Goal: Task Accomplishment & Management: Manage account settings

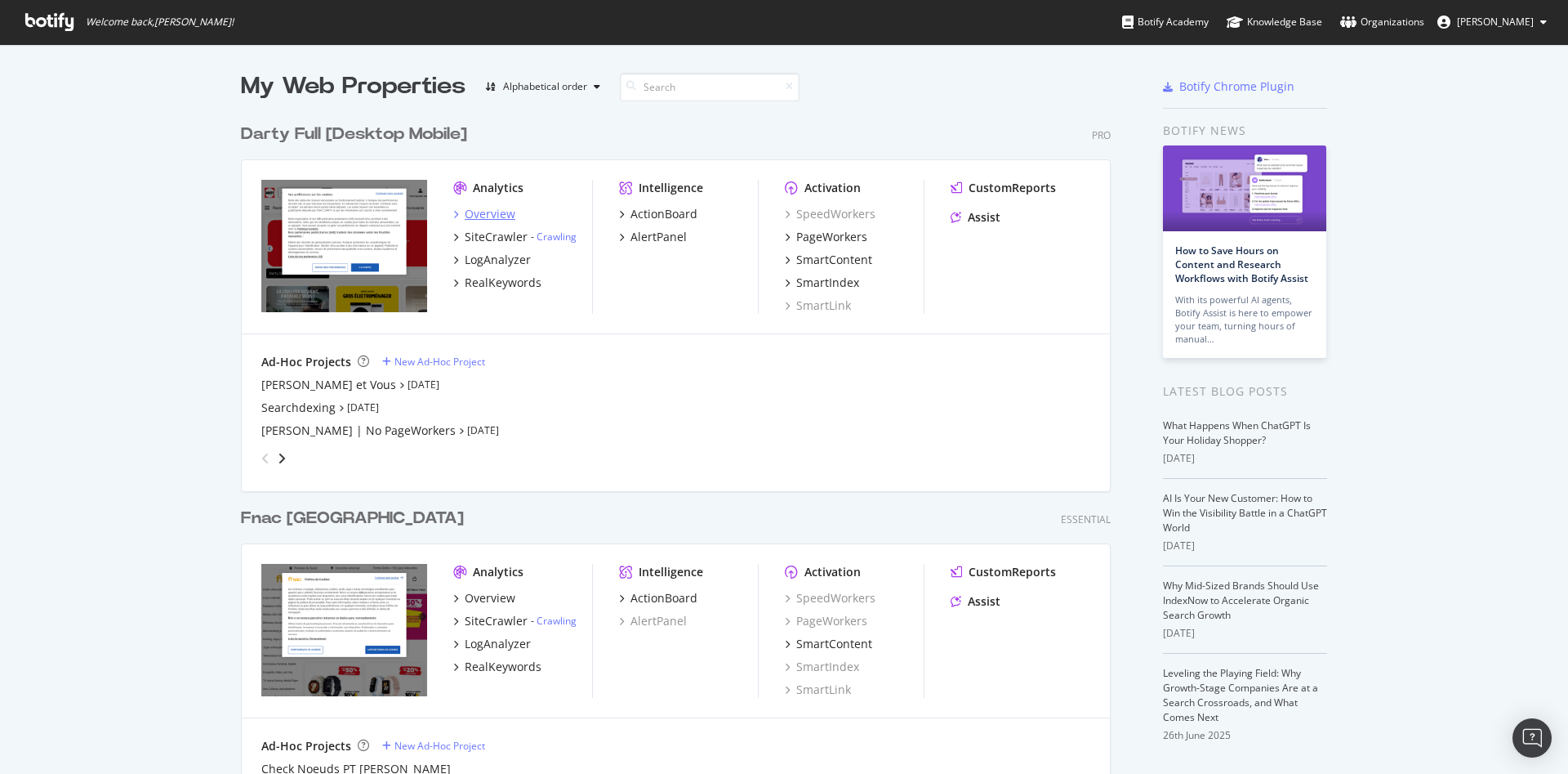
click at [475, 213] on div "Overview" at bounding box center [490, 214] width 50 height 17
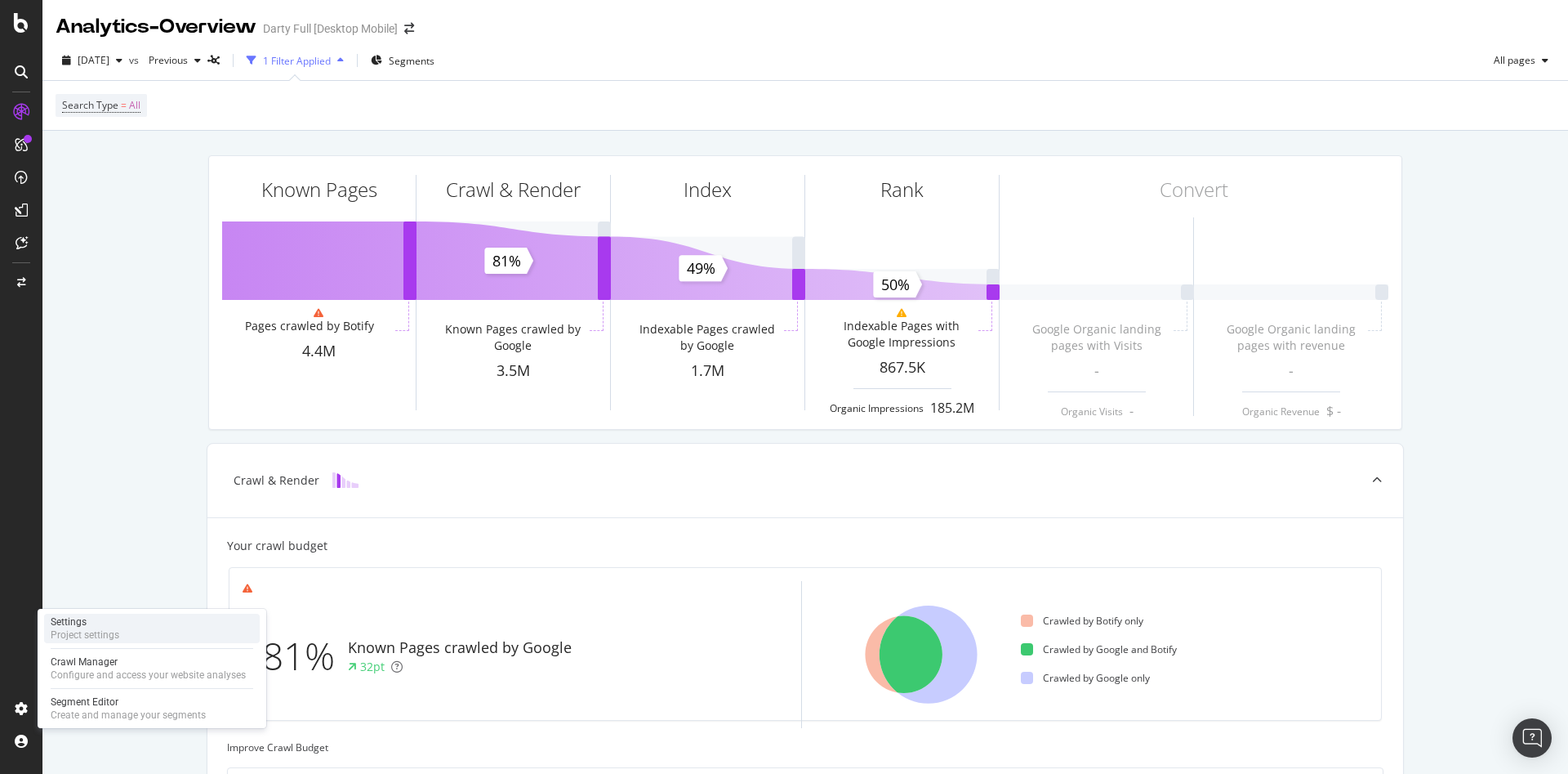
drag, startPoint x: 116, startPoint y: 629, endPoint x: 165, endPoint y: 624, distance: 49.3
click at [118, 629] on div "Project settings" at bounding box center [84, 634] width 68 height 13
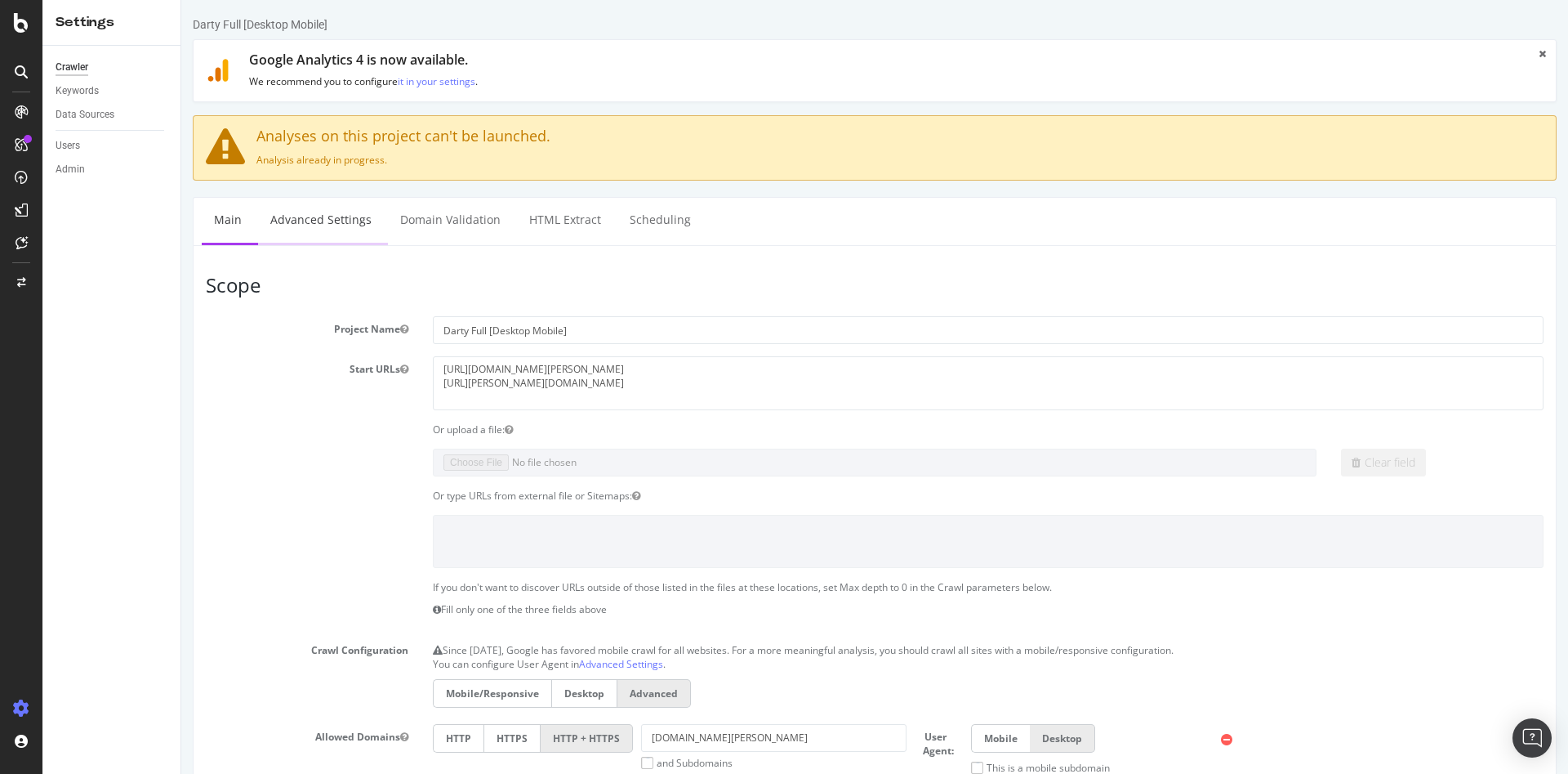
click at [323, 235] on link "Advanced Settings" at bounding box center [321, 220] width 126 height 45
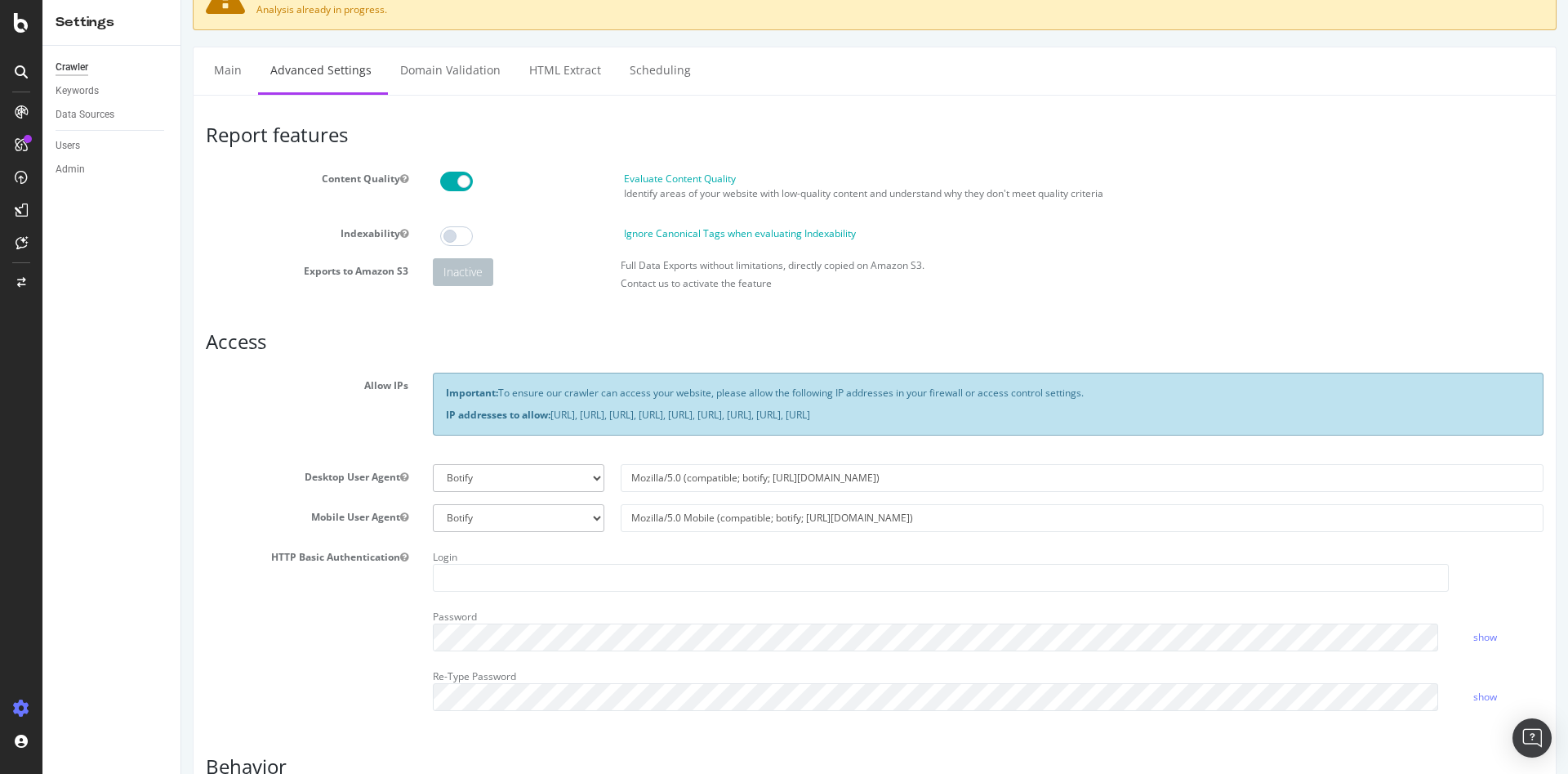
scroll to position [409, 0]
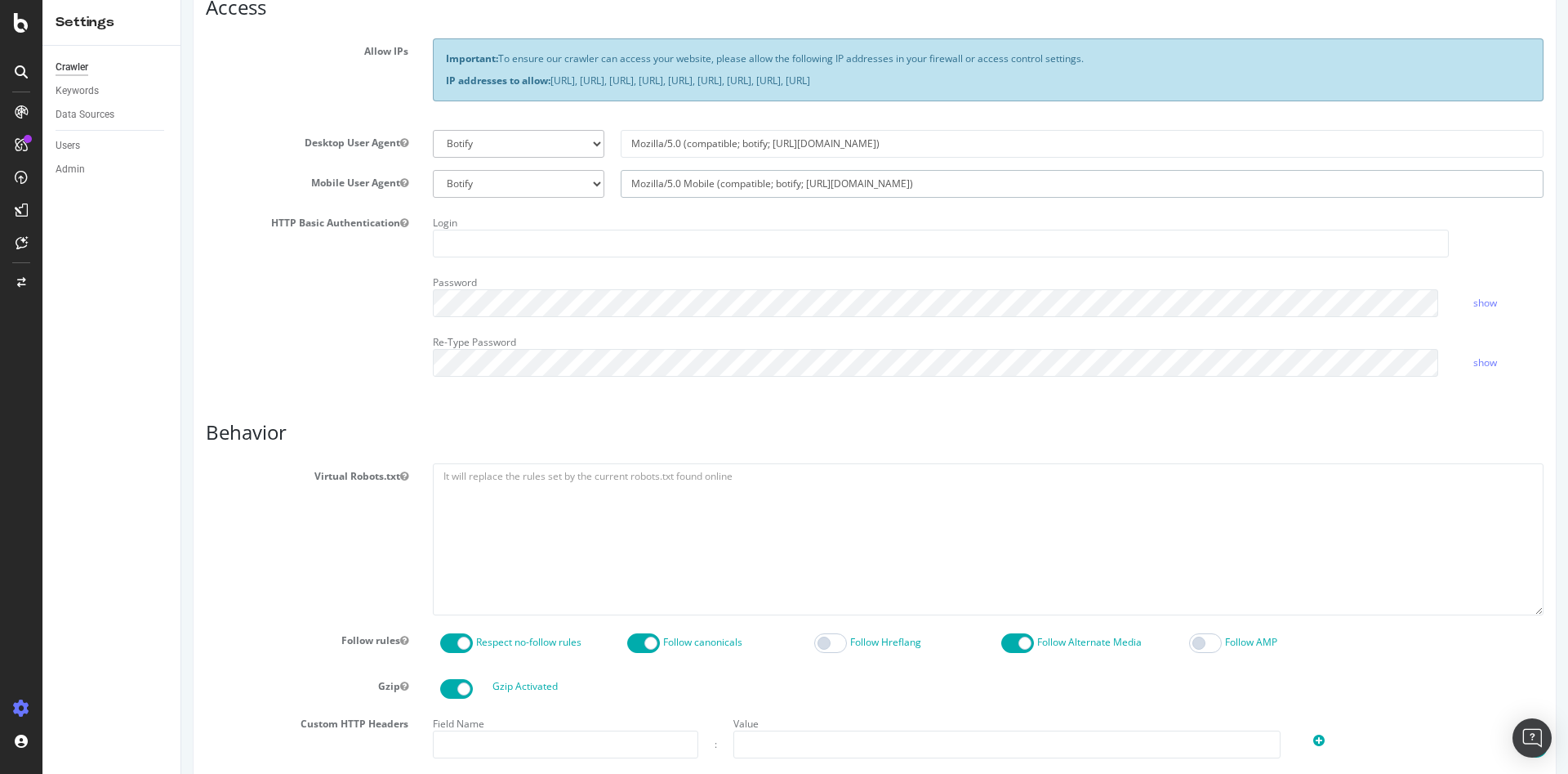
drag, startPoint x: 892, startPoint y: 178, endPoint x: 561, endPoint y: 194, distance: 331.4
click at [561, 194] on div "Botify Googlebot Safari iPhone Safari iPad Chrome Android Custom Mozilla/5.0 Mo…" at bounding box center [987, 184] width 1127 height 28
click at [592, 185] on select "Botify Googlebot Safari iPhone Safari iPad Chrome Android Custom" at bounding box center [518, 184] width 171 height 28
click at [715, 191] on input "Mozilla/5.0 Mobile (compatible; botify; [URL][DOMAIN_NAME])" at bounding box center [1081, 184] width 923 height 28
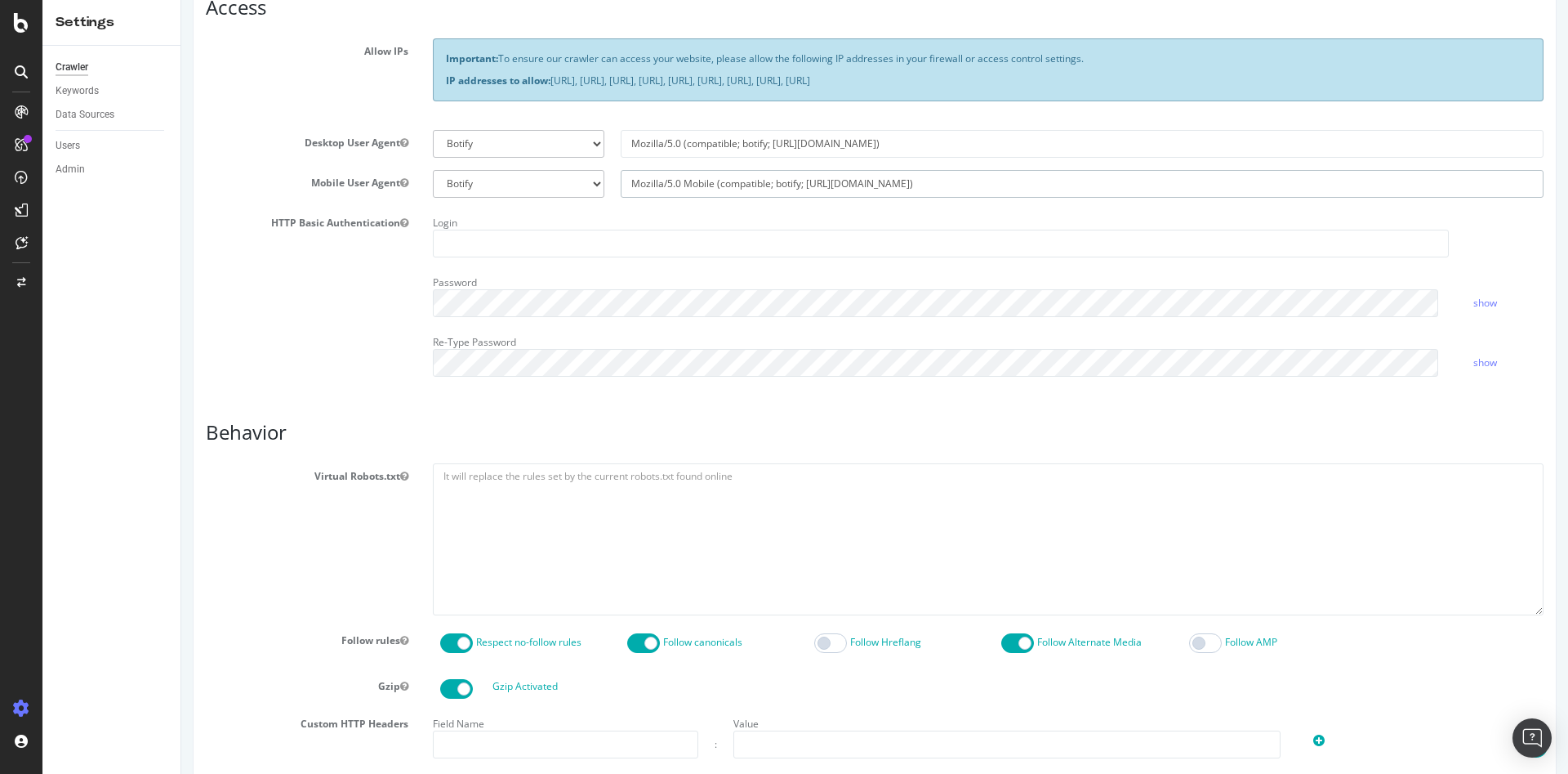
click at [722, 187] on input "Mozilla/5.0 Mobile (compatible; botify; [URL][DOMAIN_NAME])" at bounding box center [1081, 184] width 923 height 28
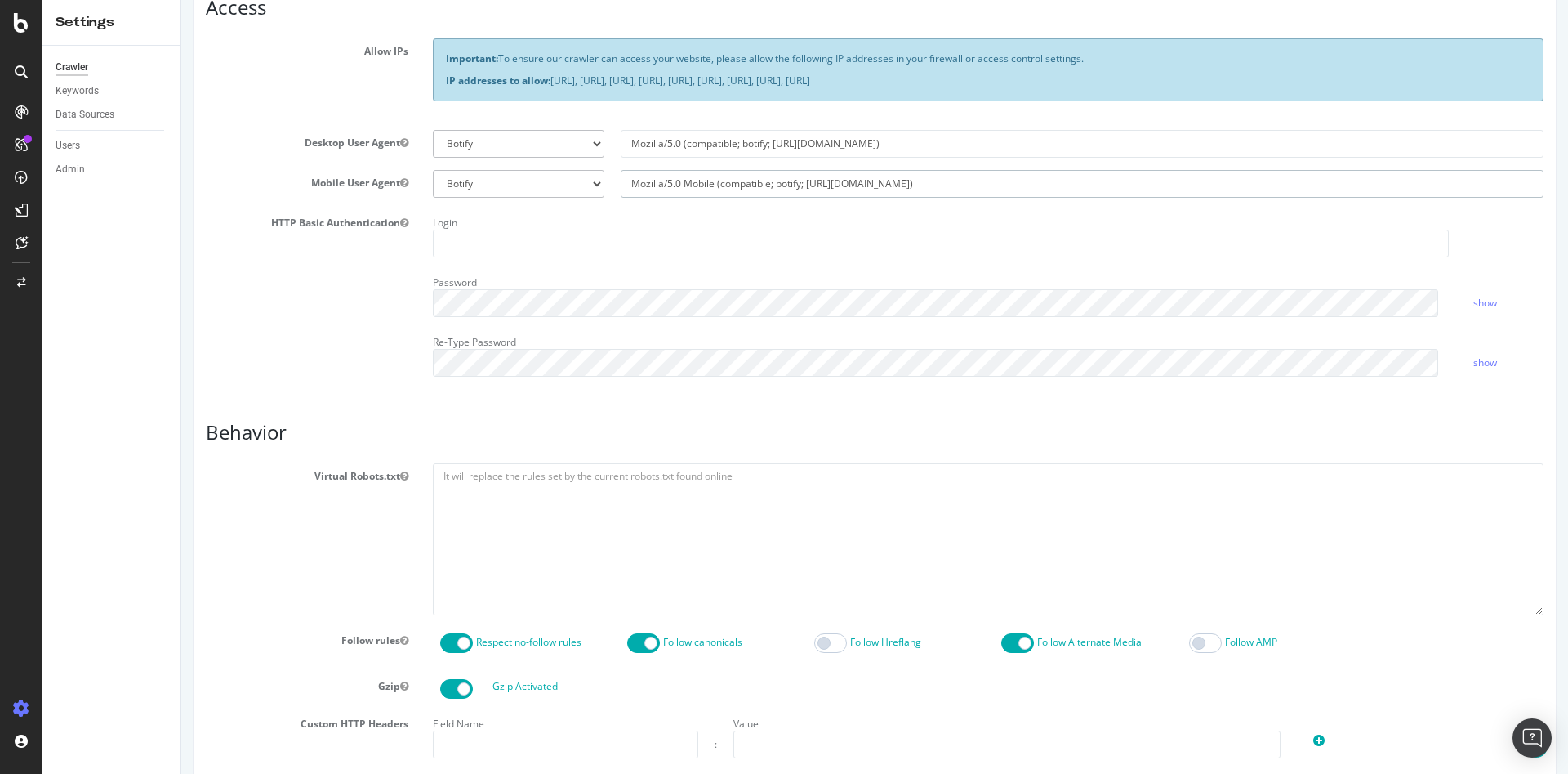
click at [916, 175] on input "Mozilla/5.0 Mobile (compatible; botify; [URL][DOMAIN_NAME])" at bounding box center [1081, 184] width 923 height 28
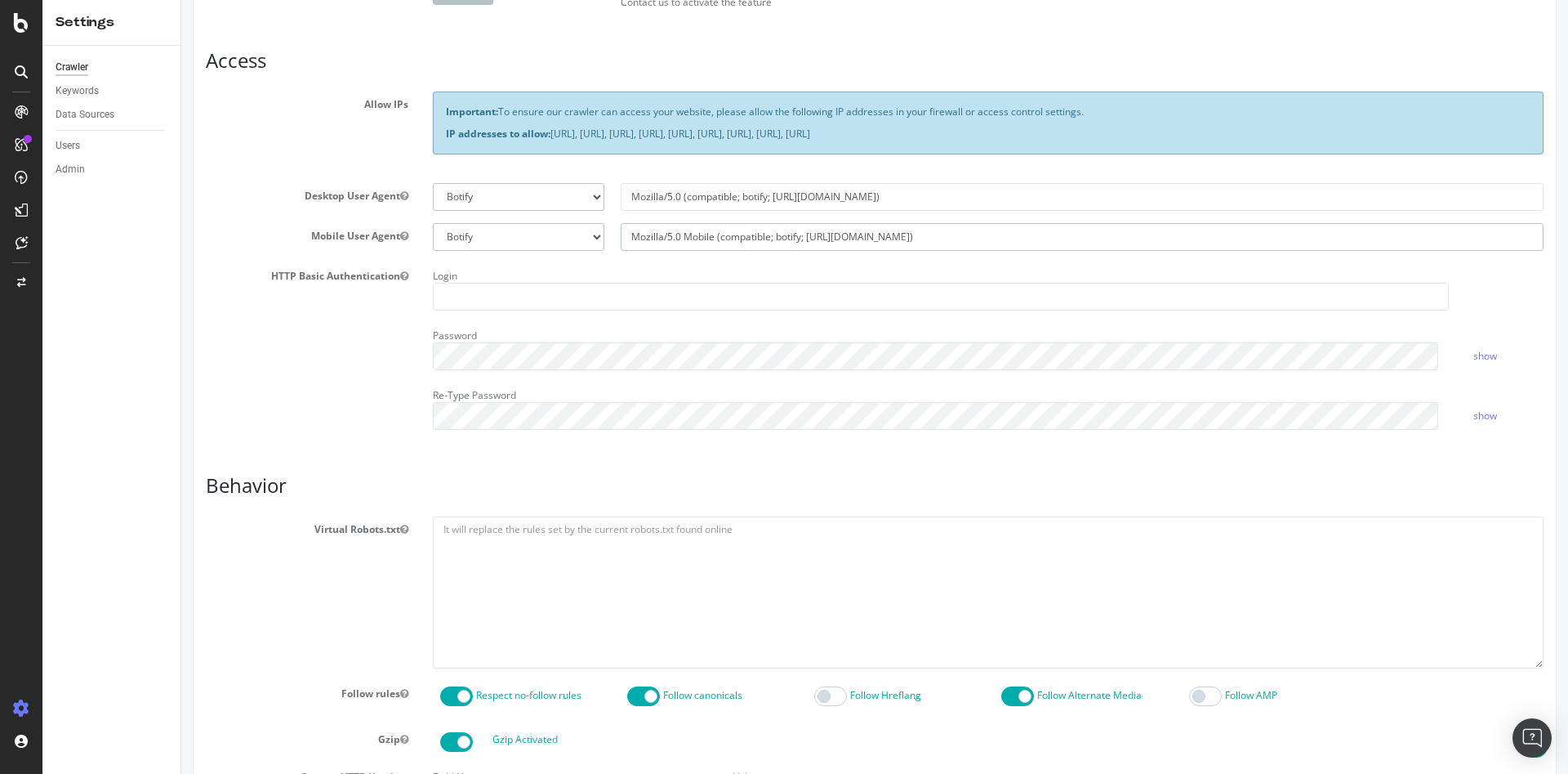
scroll to position [327, 0]
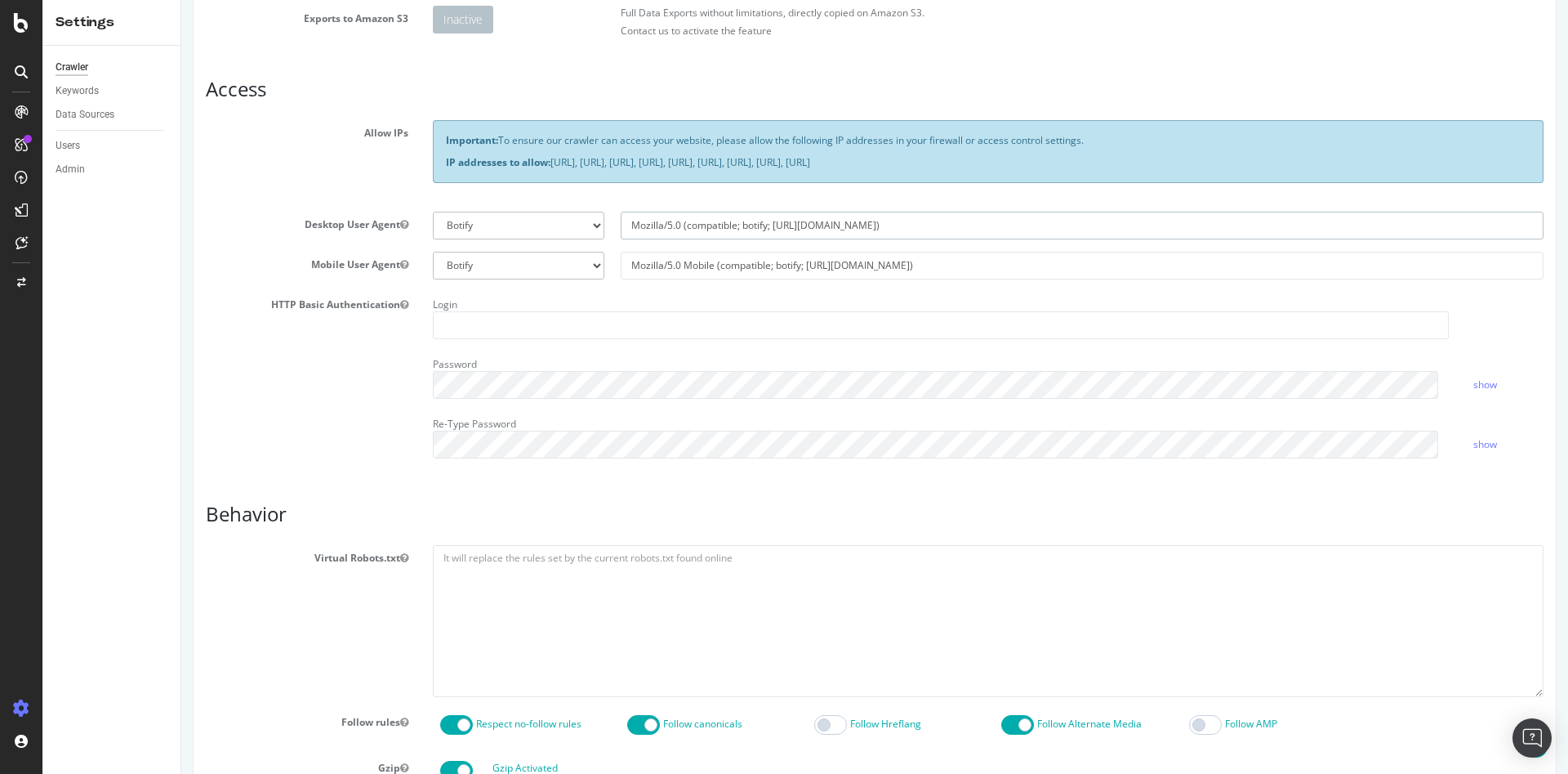
click at [792, 218] on input "Mozilla/5.0 (compatible; botify; [URL][DOMAIN_NAME])" at bounding box center [1081, 226] width 923 height 28
click at [868, 219] on input "Mozilla/5.0 (compatible; botify; [URL][DOMAIN_NAME])" at bounding box center [1081, 226] width 923 height 28
drag, startPoint x: 884, startPoint y: 261, endPoint x: 637, endPoint y: 270, distance: 247.2
click at [565, 254] on div "Botify Googlebot Safari iPhone Safari iPad Chrome Android Custom Mozilla/5.0 Mo…" at bounding box center [987, 265] width 1127 height 28
click at [63, 71] on div "Crawler" at bounding box center [71, 66] width 33 height 17
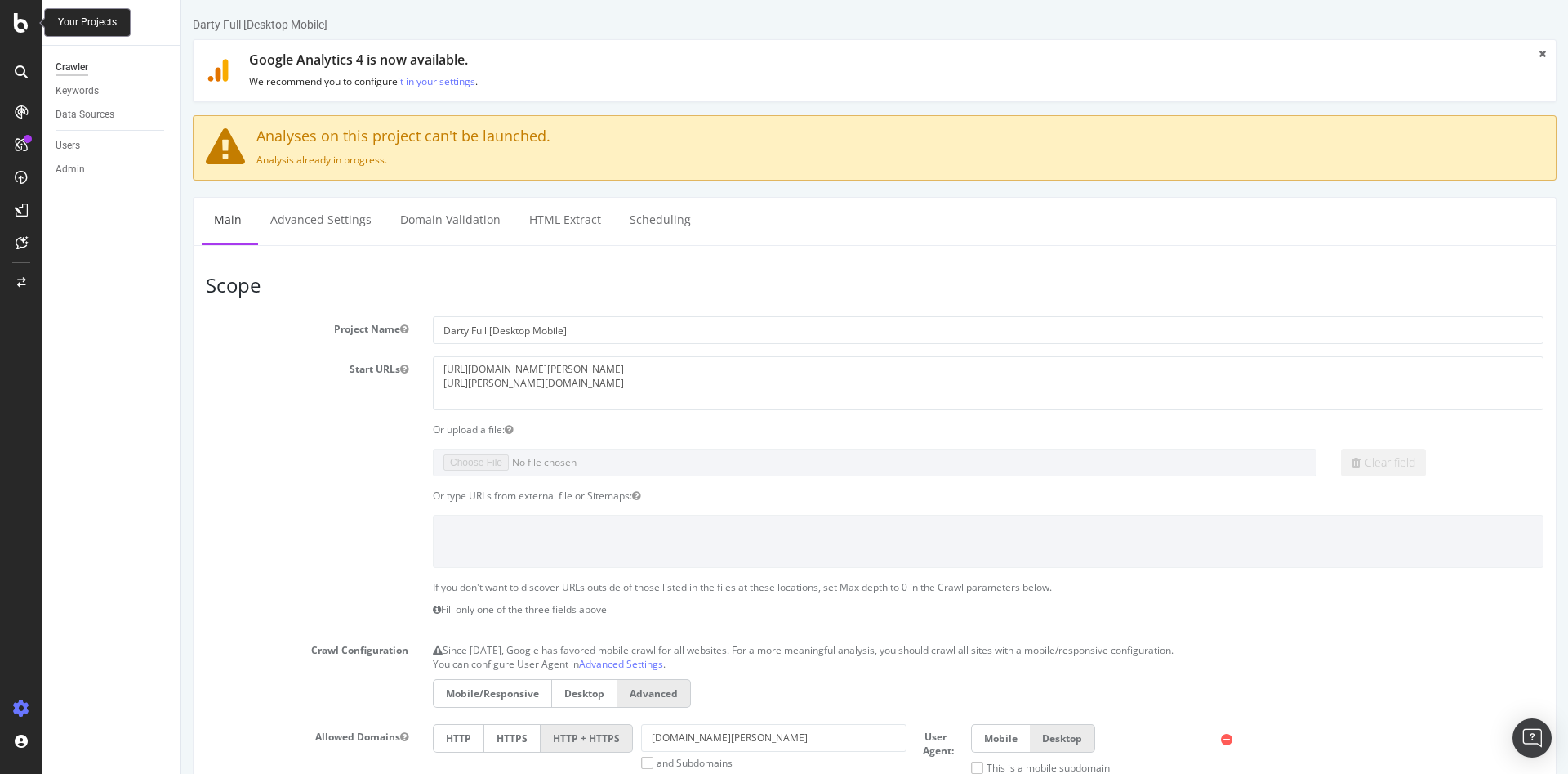
click at [22, 23] on icon at bounding box center [21, 23] width 15 height 20
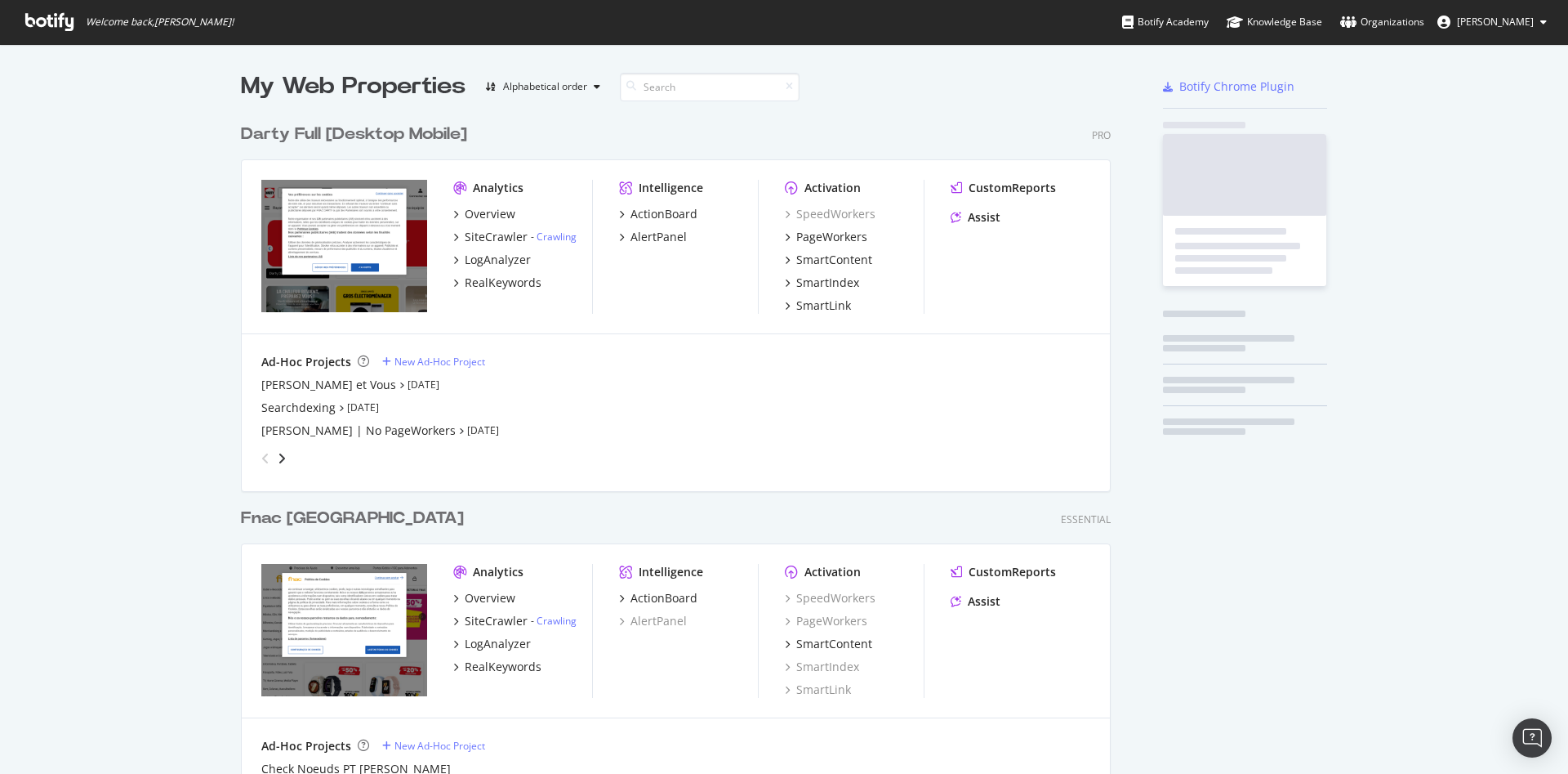
scroll to position [760, 1540]
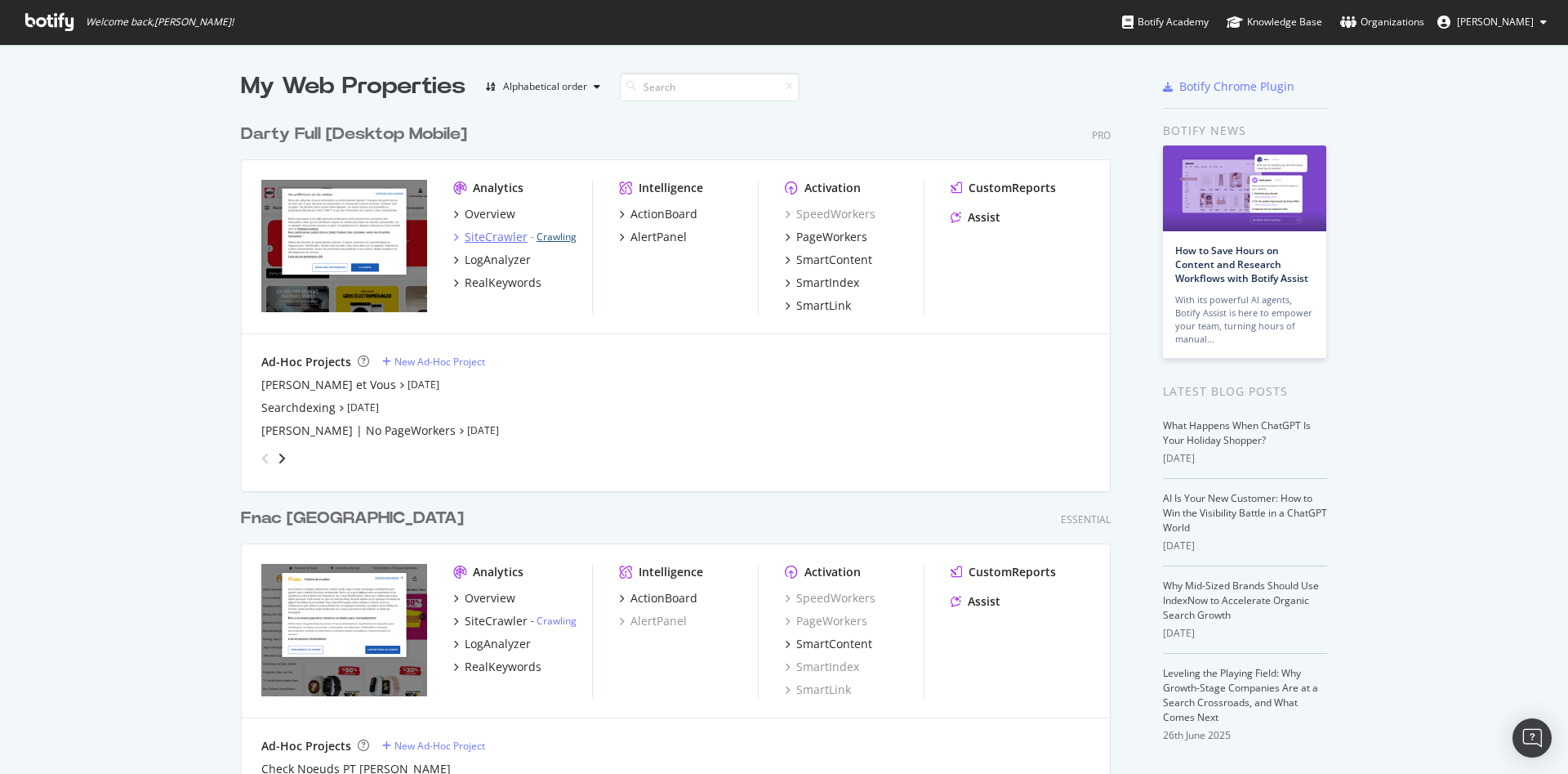
click at [559, 232] on link "Crawling" at bounding box center [556, 237] width 40 height 14
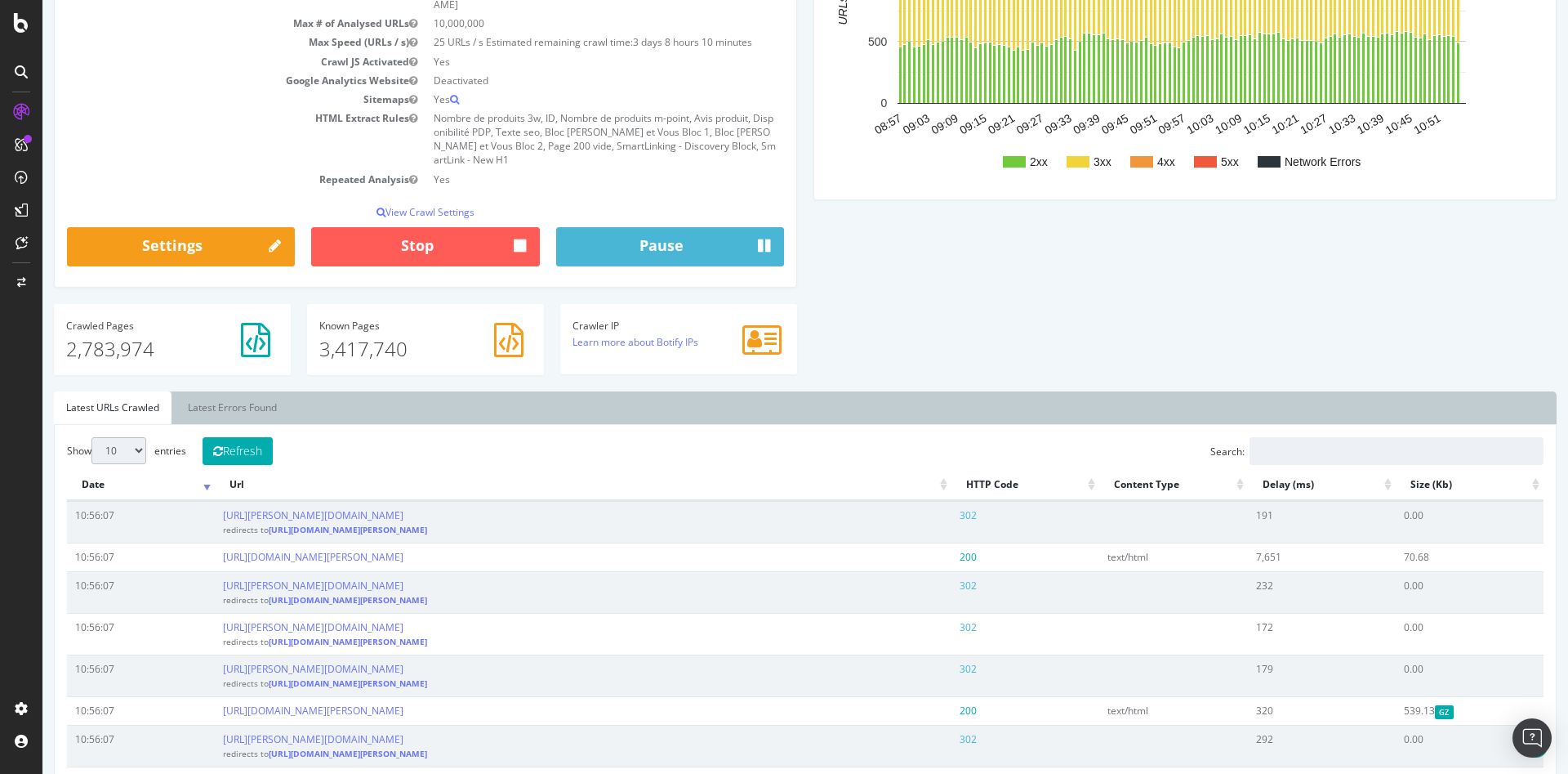
scroll to position [409, 0]
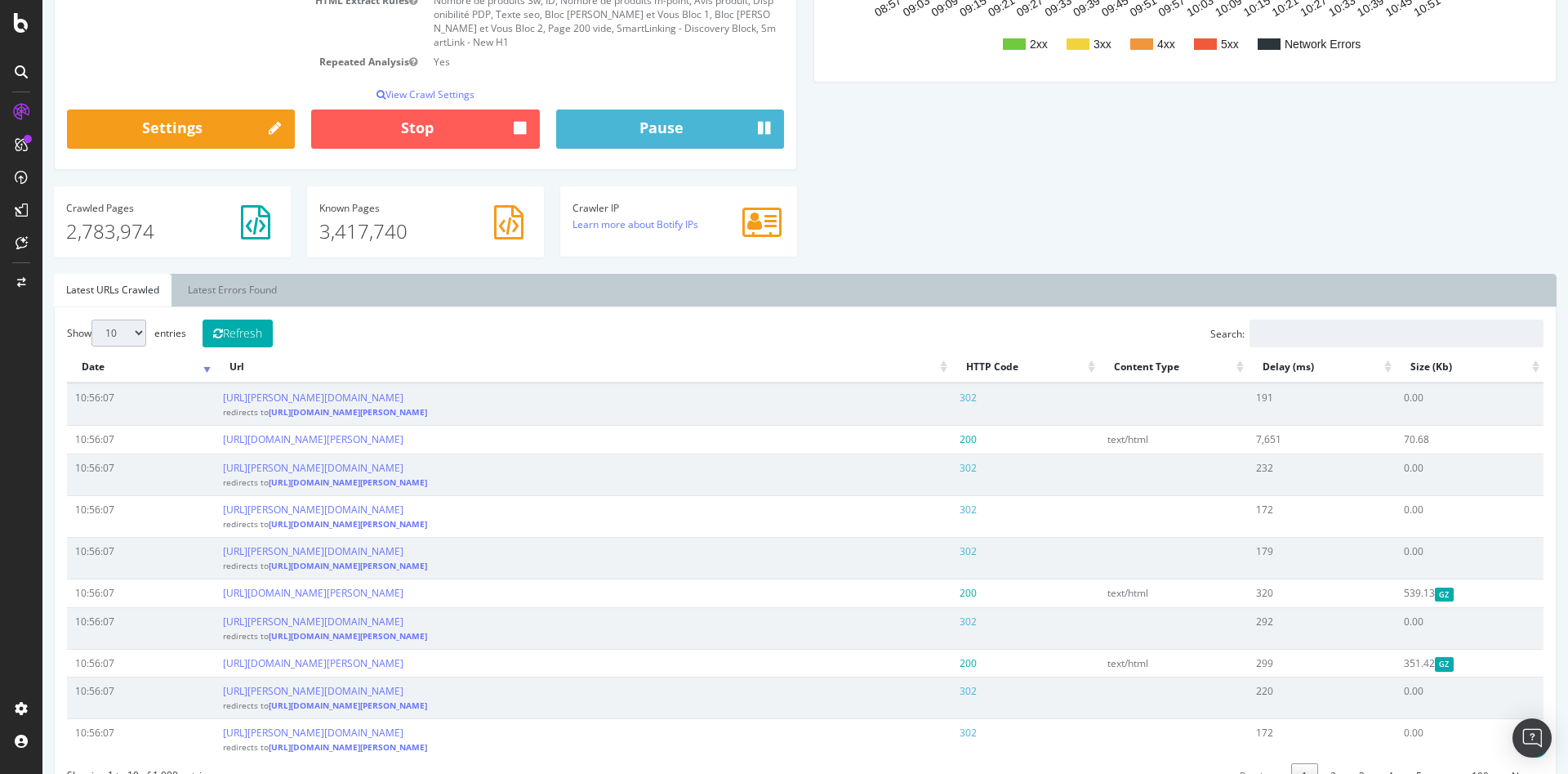
click at [935, 351] on th "Url" at bounding box center [583, 367] width 737 height 32
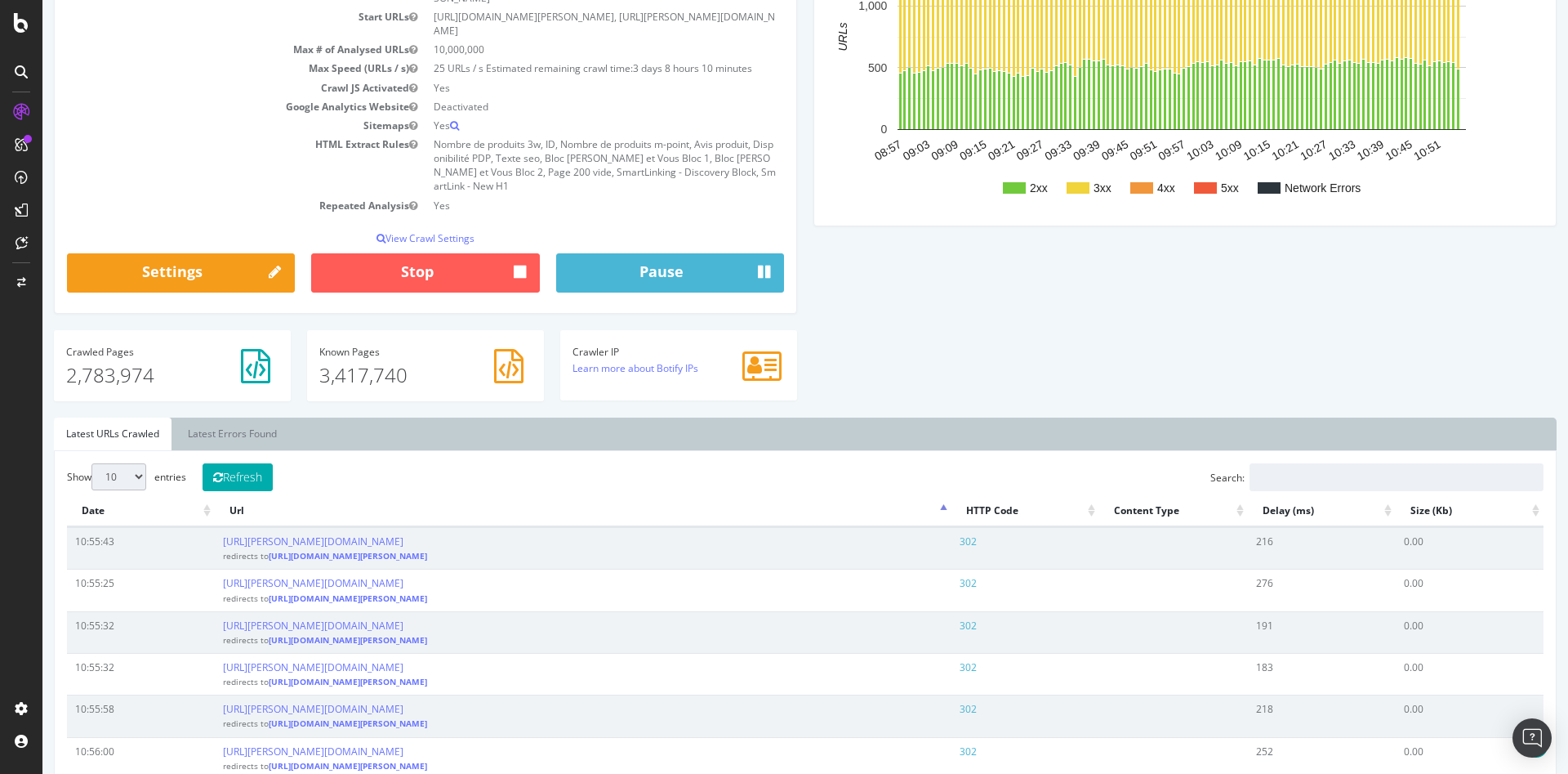
scroll to position [264, 0]
click at [115, 197] on td "Repeated Analysis" at bounding box center [246, 206] width 358 height 19
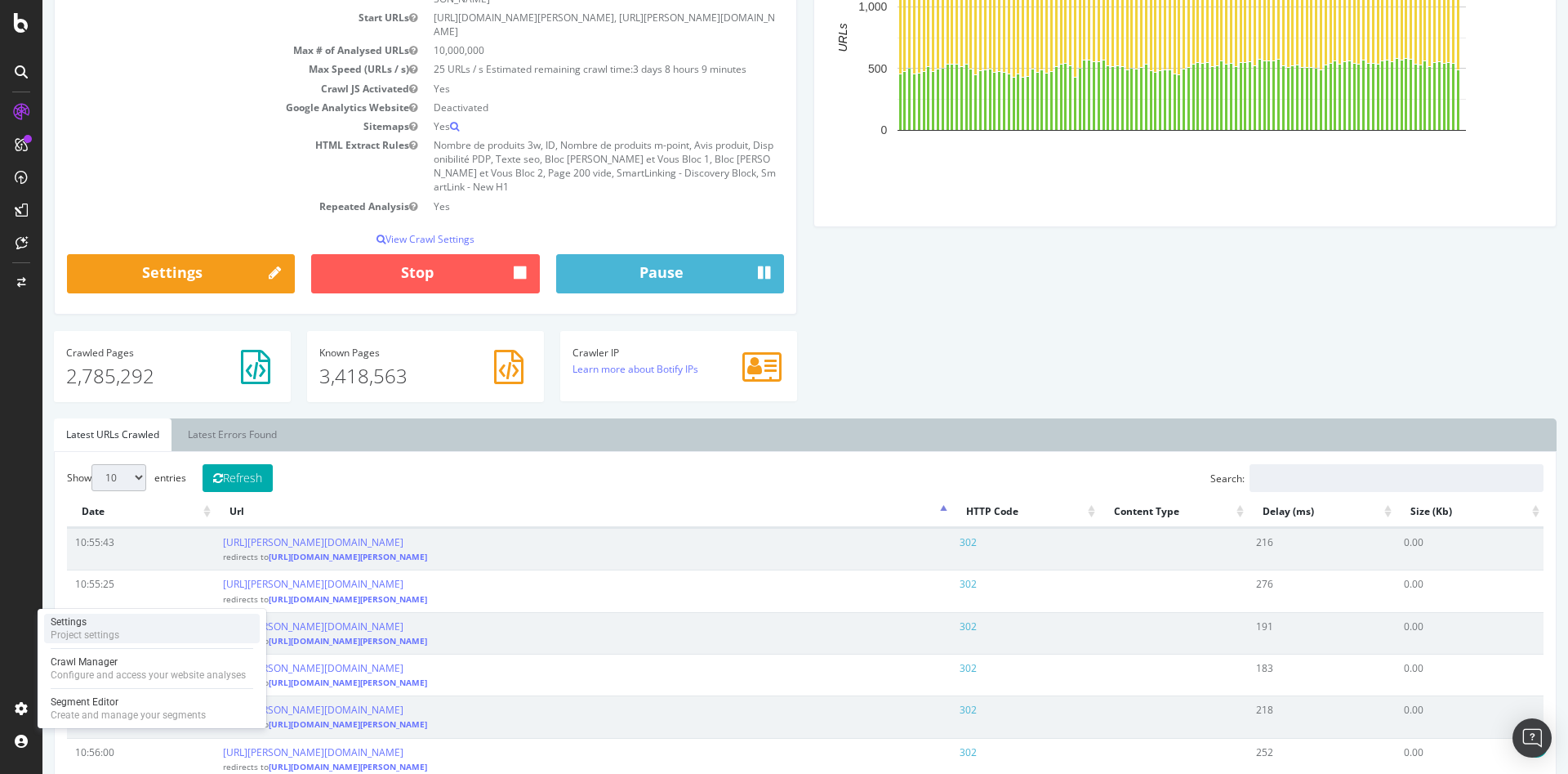
click at [139, 616] on div "Settings Project settings" at bounding box center [152, 629] width 216 height 30
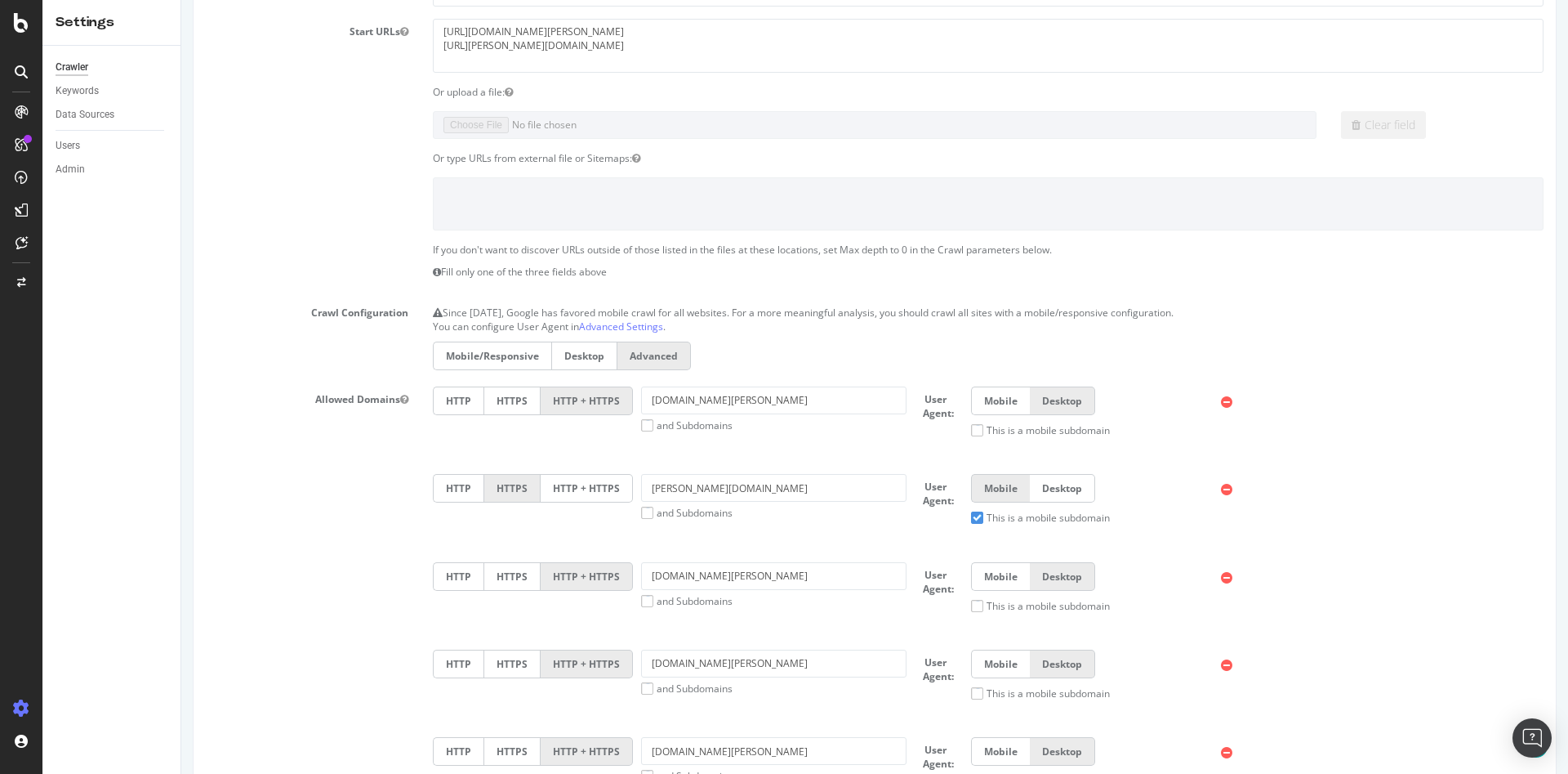
scroll to position [653, 0]
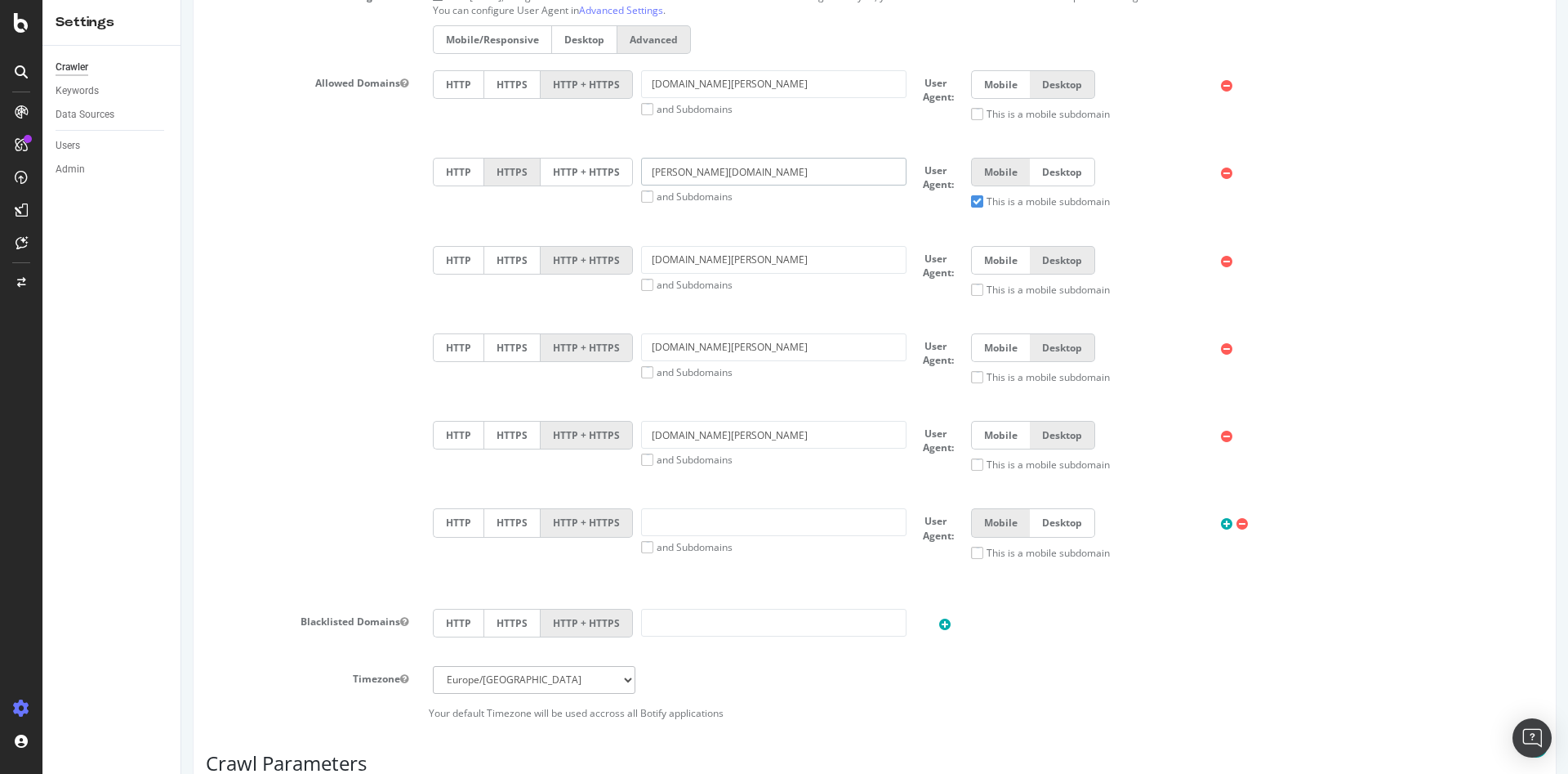
click at [766, 179] on input "[PERSON_NAME][DOMAIN_NAME]" at bounding box center [774, 171] width 265 height 28
click at [234, 213] on div "Allowed Domains HTTP HTTPS HTTP + HTTPS [DOMAIN_NAME][PERSON_NAME] and Subdomai…" at bounding box center [875, 334] width 1362 height 527
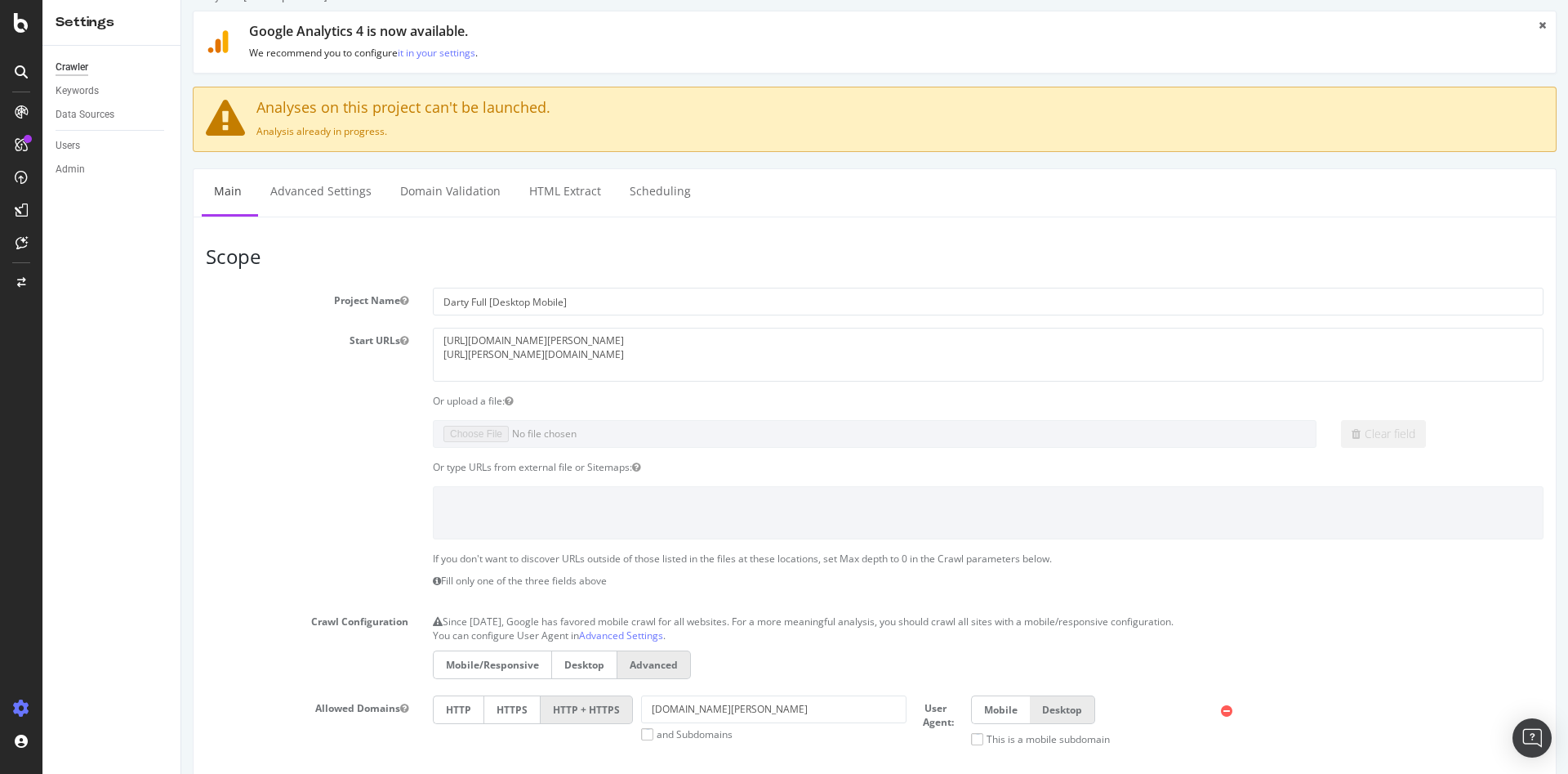
scroll to position [0, 0]
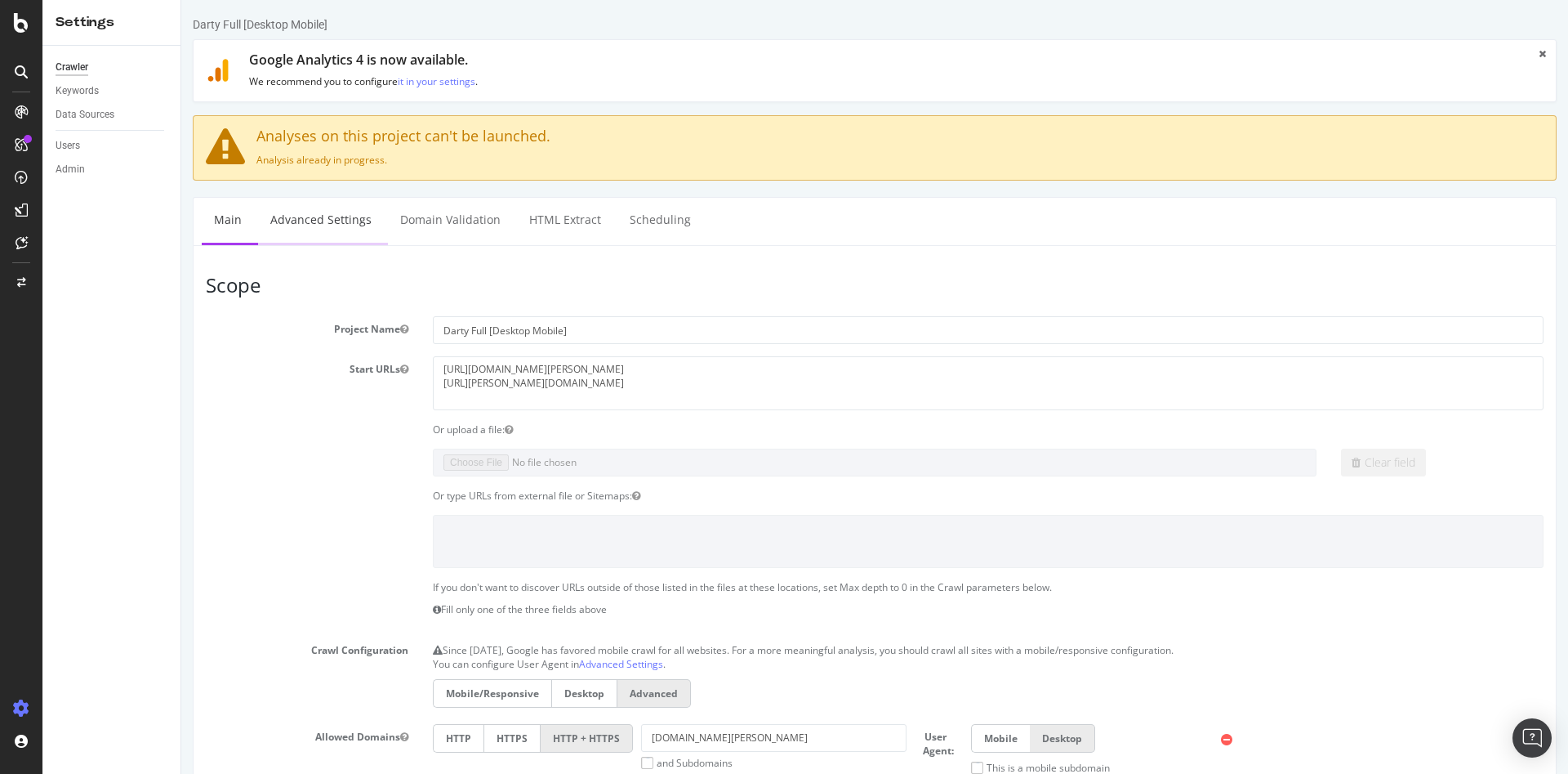
click at [352, 225] on link "Advanced Settings" at bounding box center [321, 220] width 126 height 45
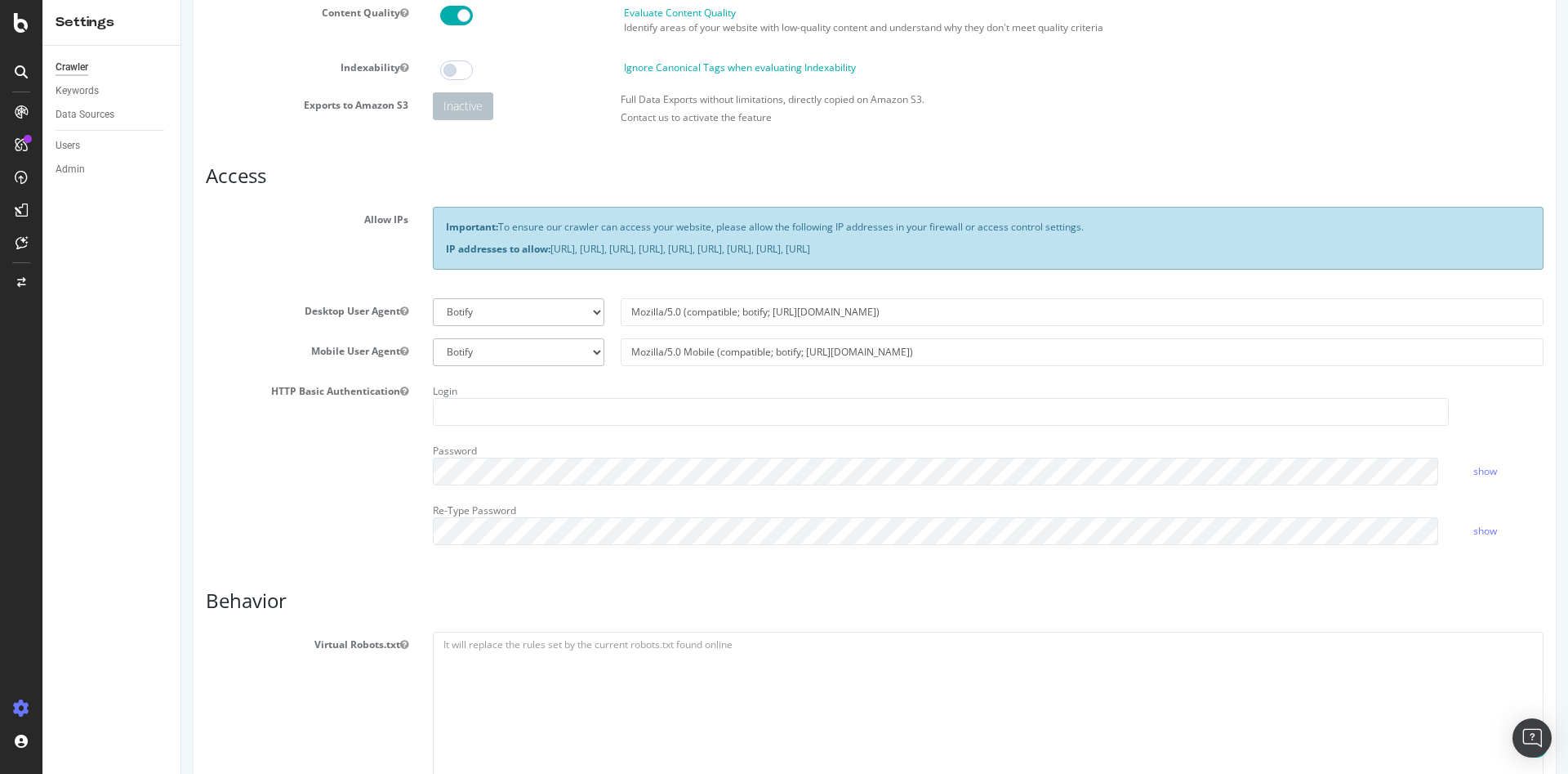
scroll to position [245, 0]
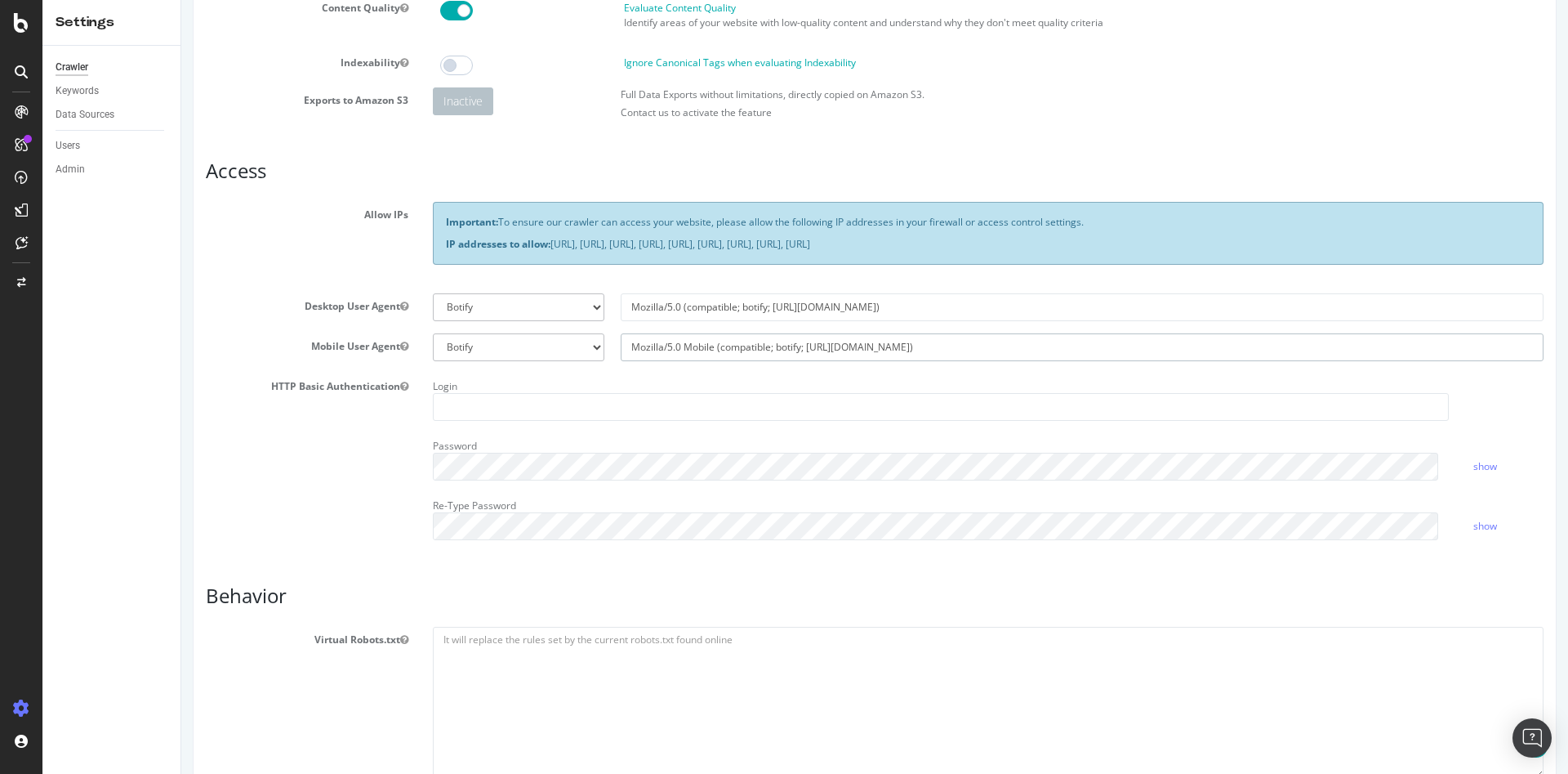
click at [936, 345] on input "Mozilla/5.0 Mobile (compatible; botify; [URL][DOMAIN_NAME])" at bounding box center [1081, 347] width 923 height 28
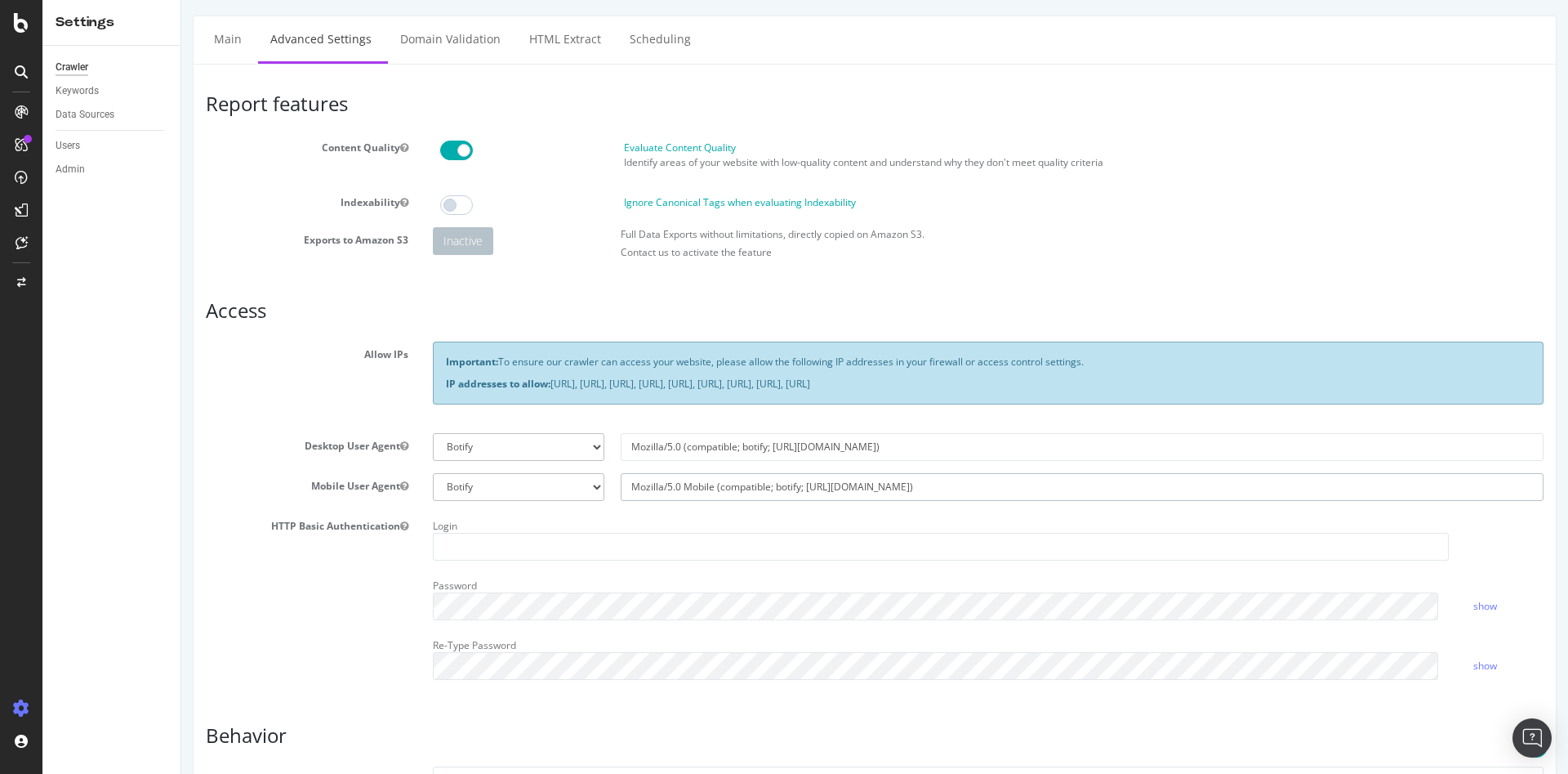
scroll to position [0, 0]
